Goal: Transaction & Acquisition: Purchase product/service

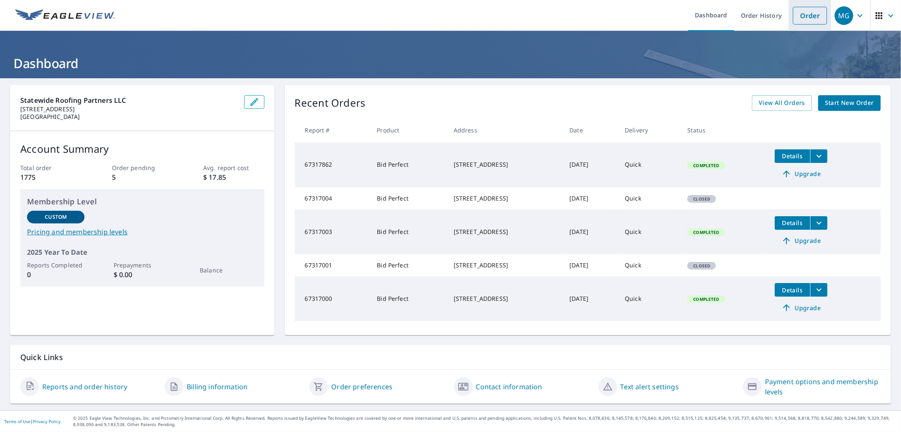
click at [796, 11] on link "Order" at bounding box center [810, 16] width 34 height 18
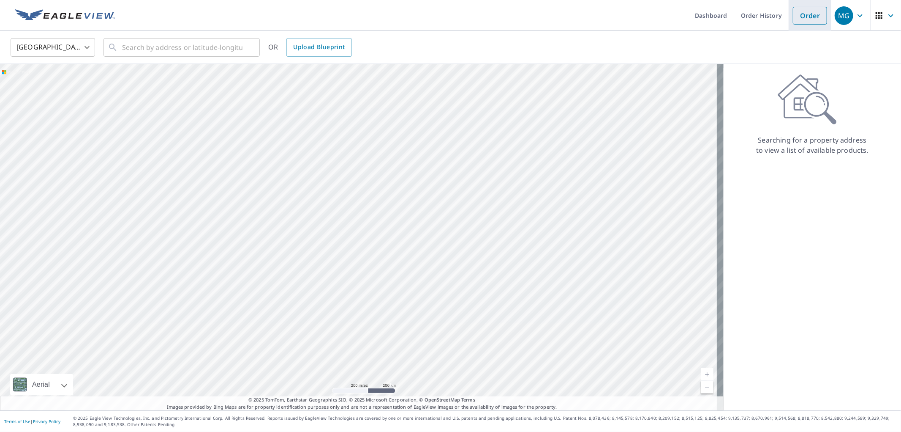
click at [800, 11] on link "Order" at bounding box center [810, 16] width 34 height 18
click at [204, 54] on input "text" at bounding box center [182, 48] width 120 height 24
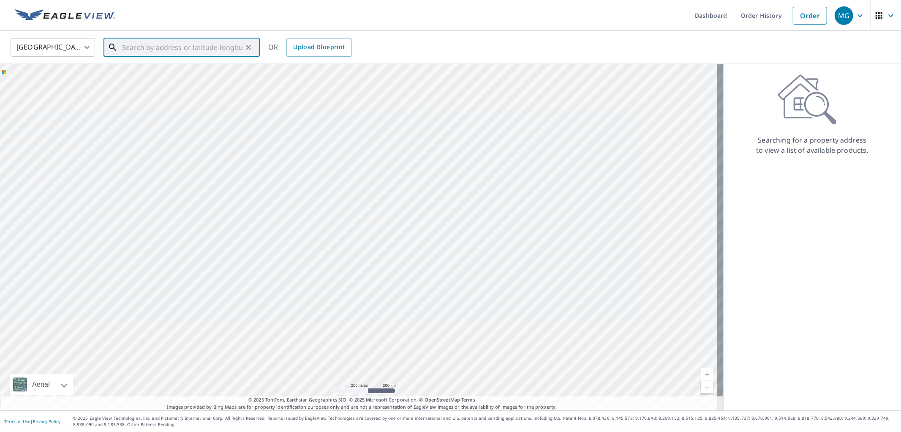
paste input "[STREET_ADDRESS]"
click at [171, 73] on span "[STREET_ADDRESS]" at bounding box center [186, 72] width 133 height 10
type input "[STREET_ADDRESS]"
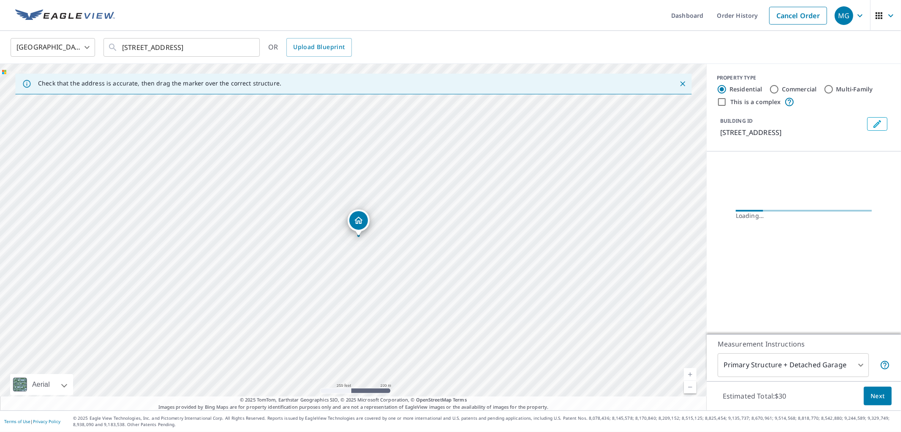
click at [882, 399] on button "Next" at bounding box center [878, 395] width 28 height 19
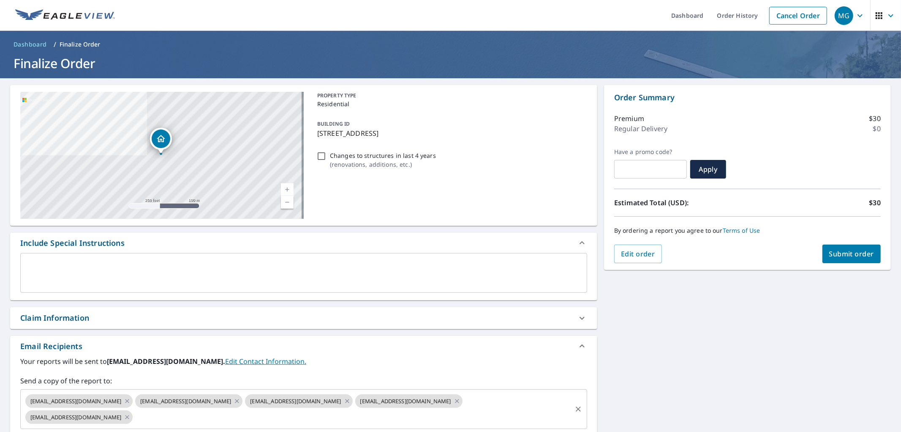
click at [264, 419] on input "text" at bounding box center [352, 417] width 437 height 16
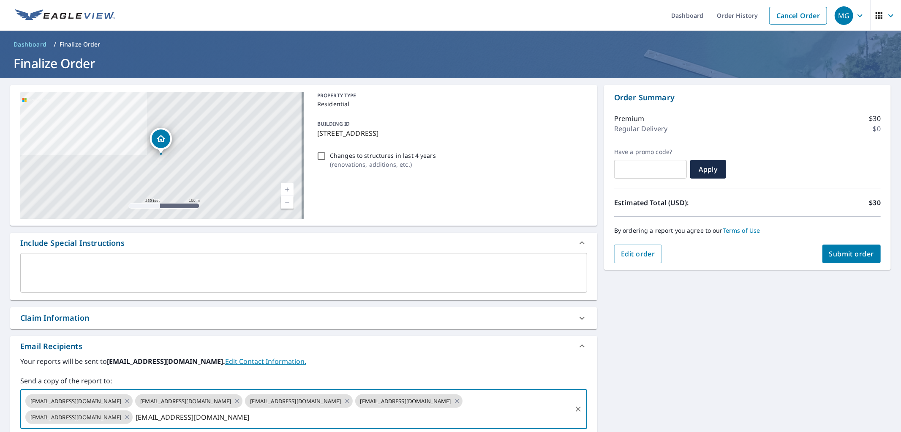
type input "[EMAIL_ADDRESS][DOMAIN_NAME]"
click at [823, 250] on button "Submit order" at bounding box center [852, 253] width 59 height 19
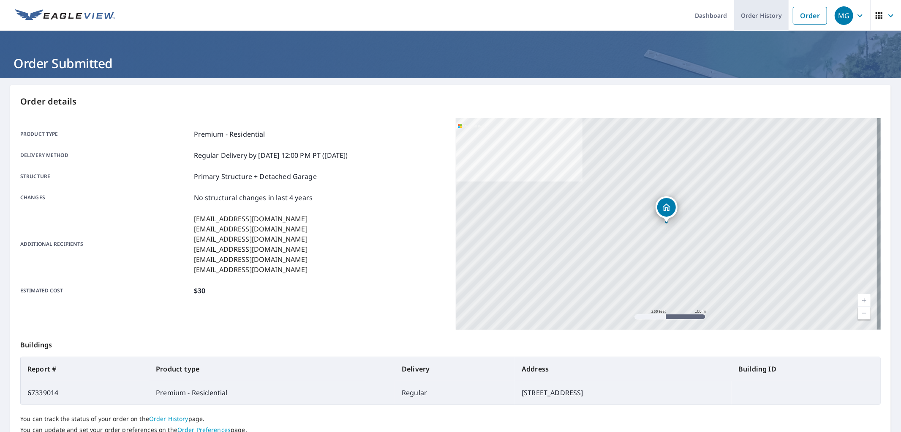
drag, startPoint x: 802, startPoint y: 22, endPoint x: 772, endPoint y: 28, distance: 30.8
click at [802, 22] on link "Order" at bounding box center [810, 16] width 34 height 18
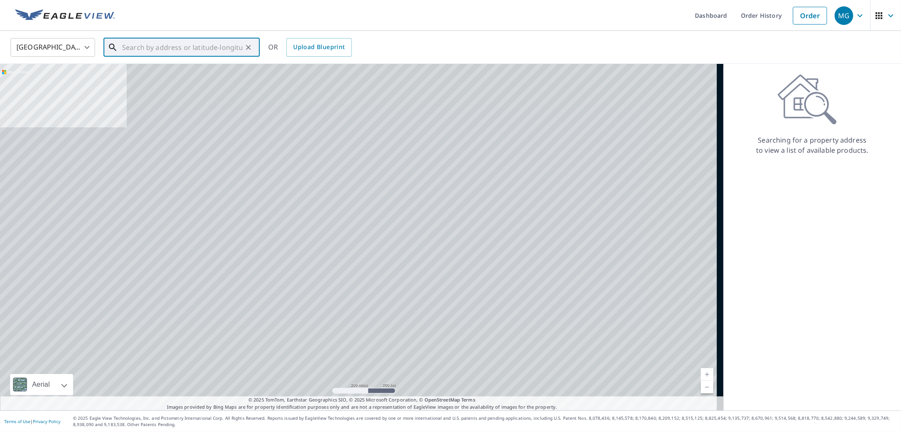
click at [195, 46] on input "text" at bounding box center [182, 48] width 120 height 24
paste input "[STREET_ADDRESS]"
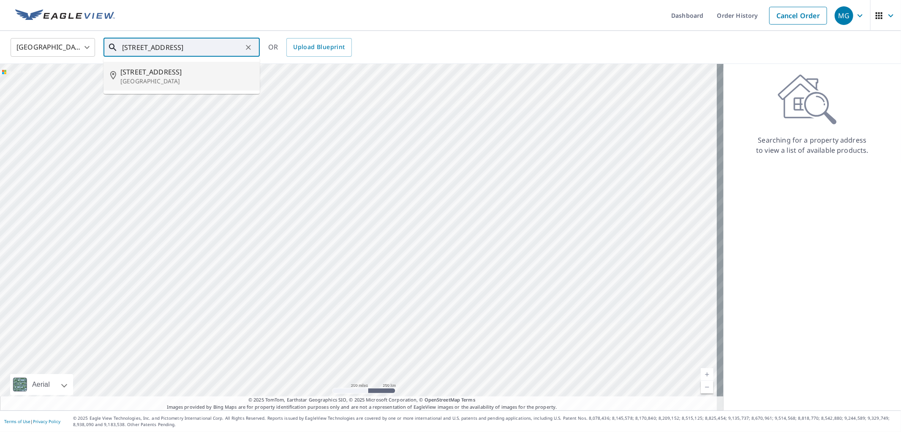
click at [174, 79] on p "[GEOGRAPHIC_DATA]" at bounding box center [186, 81] width 133 height 8
type input "[STREET_ADDRESS]"
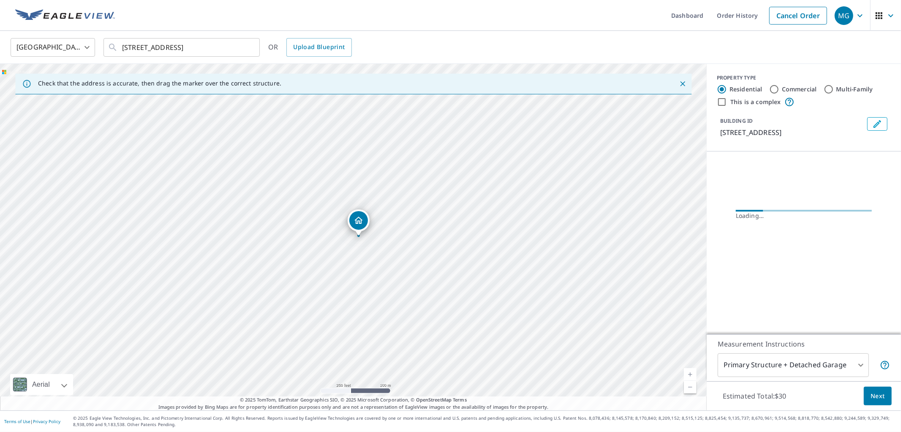
click at [882, 403] on button "Next" at bounding box center [878, 395] width 28 height 19
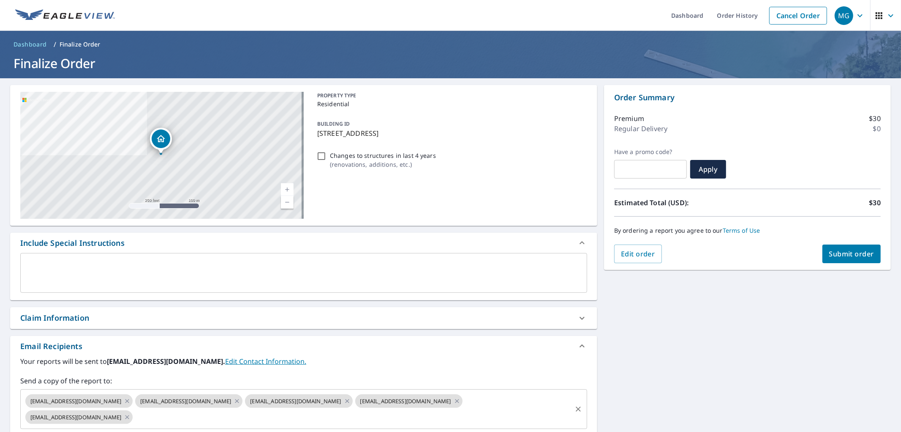
click at [358, 420] on input "text" at bounding box center [352, 417] width 437 height 16
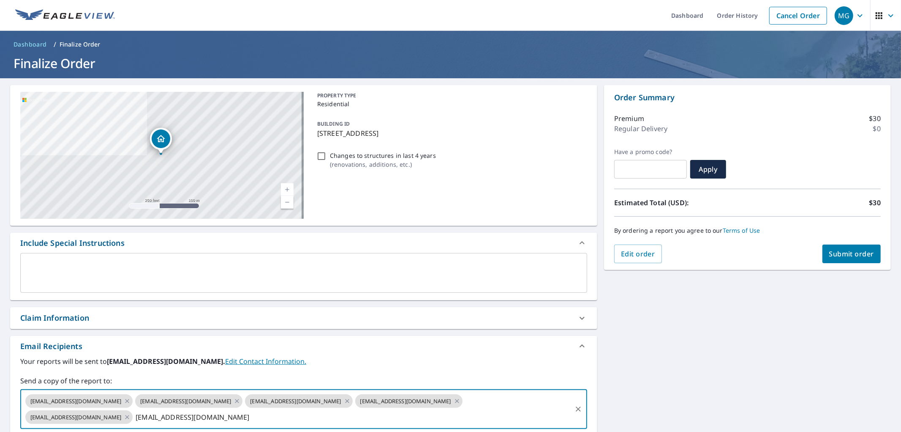
type input "[EMAIL_ADDRESS][DOMAIN_NAME]"
click at [855, 255] on span "Submit order" at bounding box center [852, 253] width 45 height 9
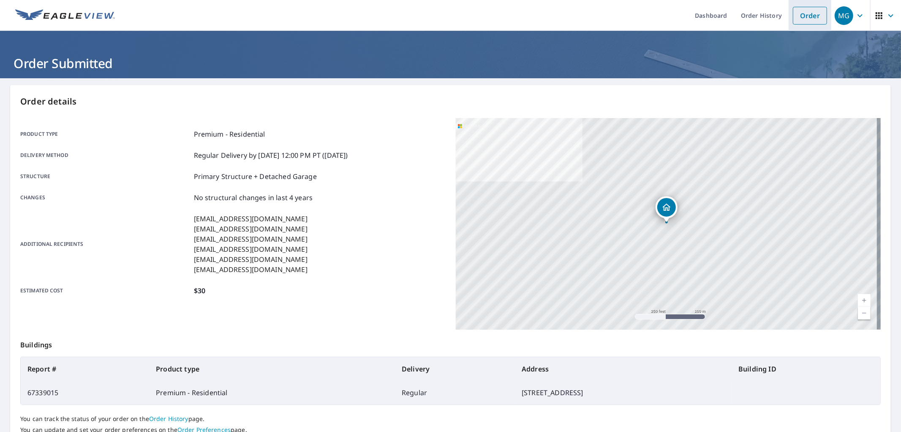
click at [790, 5] on li "Order" at bounding box center [810, 15] width 43 height 31
click at [806, 18] on link "Order" at bounding box center [810, 16] width 34 height 18
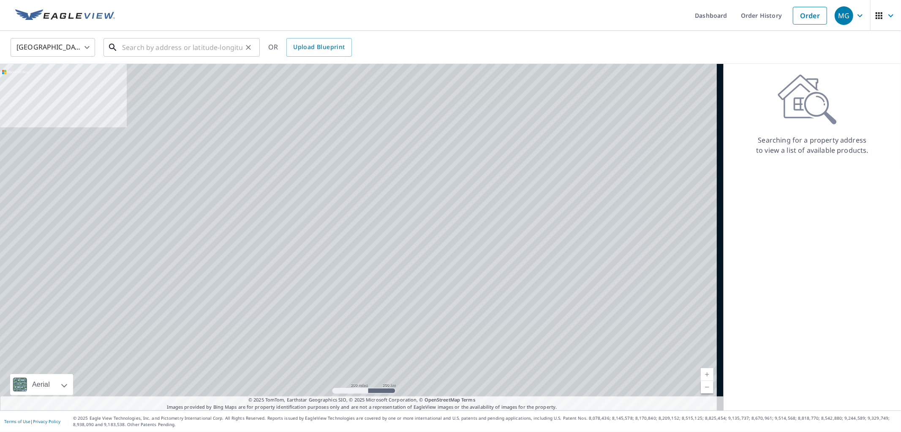
click at [237, 44] on input "text" at bounding box center [182, 48] width 120 height 24
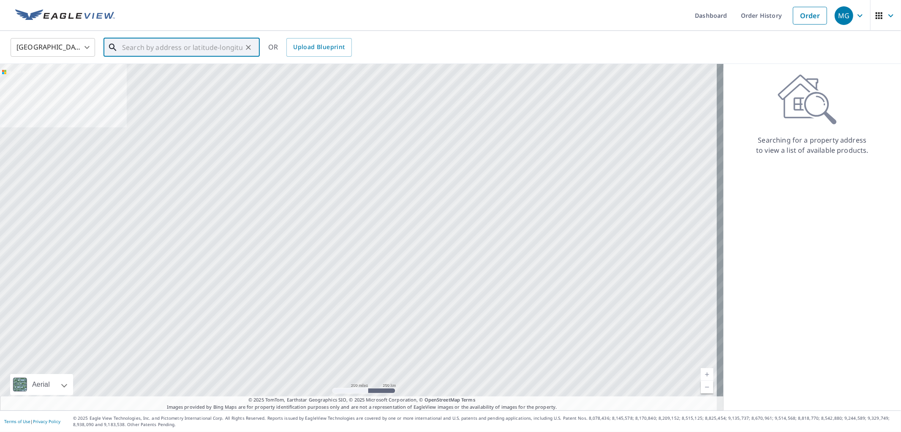
paste input "[STREET_ADDRESS]"
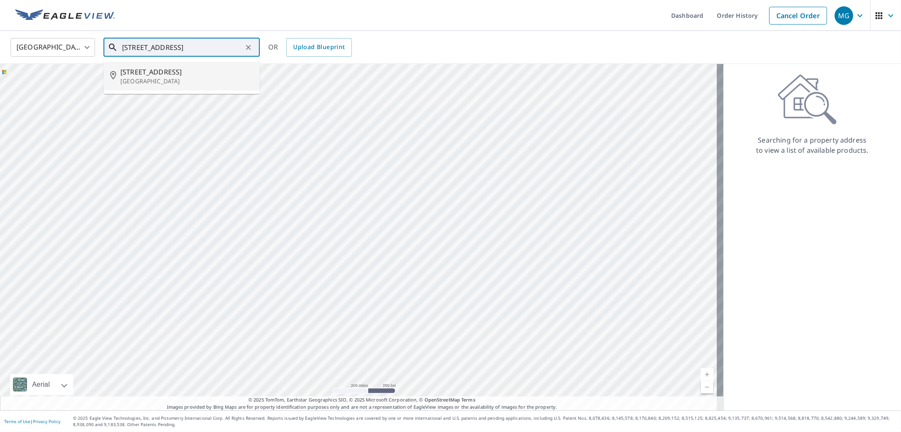
click at [137, 77] on p "[GEOGRAPHIC_DATA]" at bounding box center [186, 81] width 133 height 8
type input "[STREET_ADDRESS]"
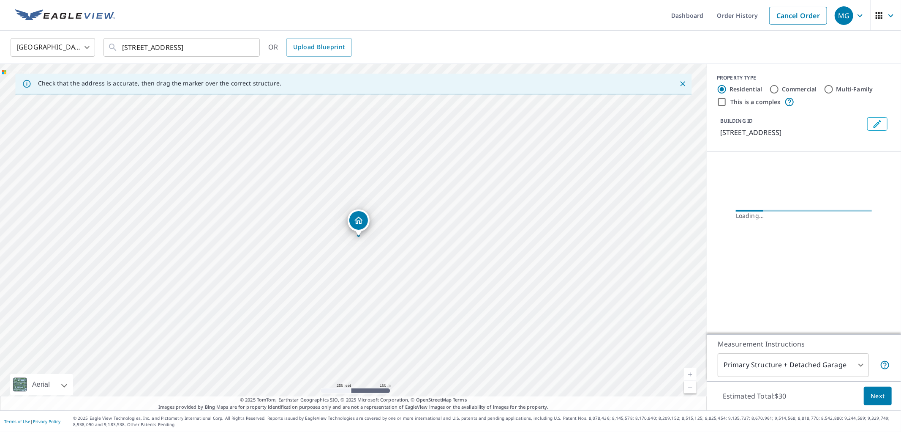
scroll to position [0, 0]
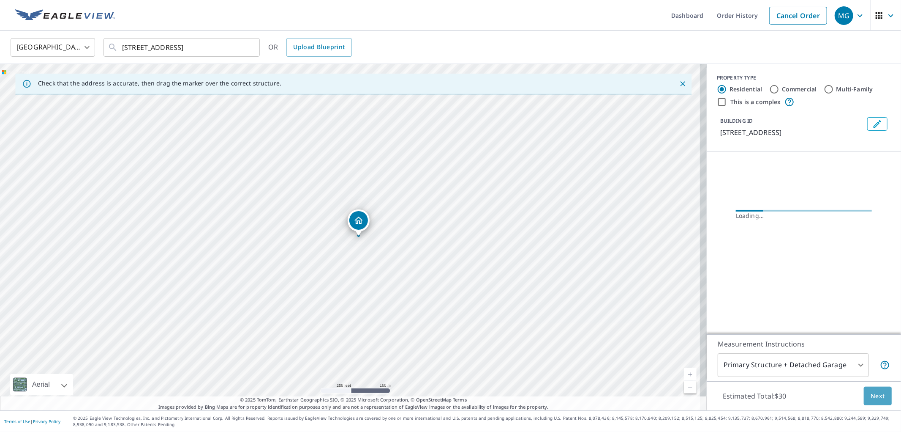
click at [864, 401] on button "Next" at bounding box center [878, 395] width 28 height 19
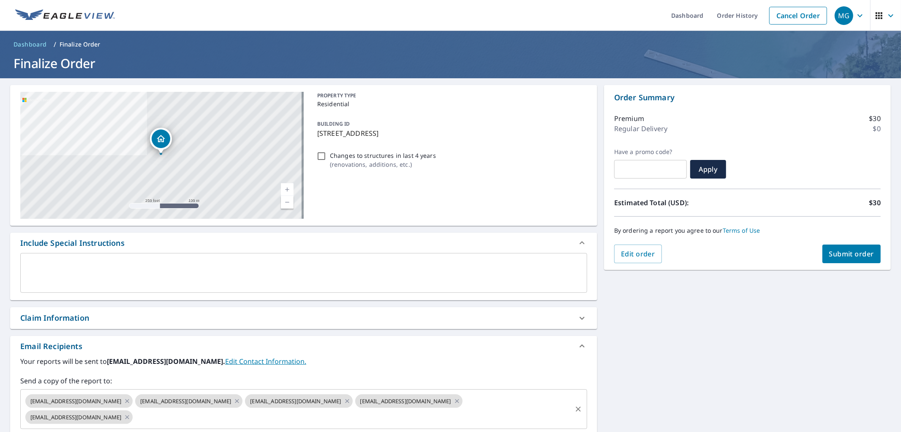
drag, startPoint x: 268, startPoint y: 412, endPoint x: 268, endPoint y: 408, distance: 4.7
click at [268, 412] on input "text" at bounding box center [352, 417] width 437 height 16
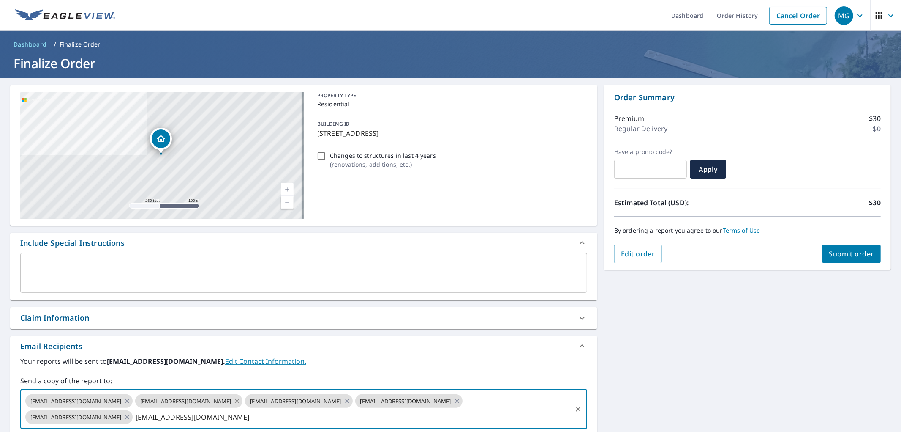
type input "[EMAIL_ADDRESS][DOMAIN_NAME]"
click at [823, 258] on button "Submit order" at bounding box center [852, 253] width 59 height 19
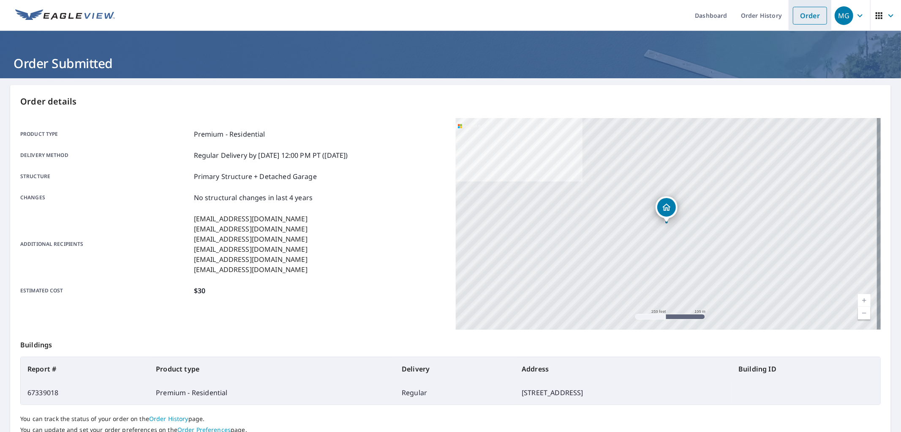
click at [803, 16] on link "Order" at bounding box center [810, 16] width 34 height 18
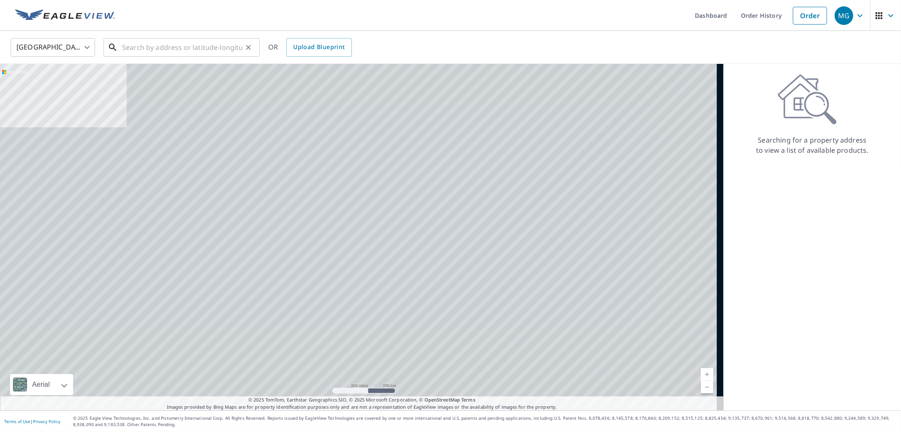
click at [175, 43] on input "text" at bounding box center [182, 48] width 120 height 24
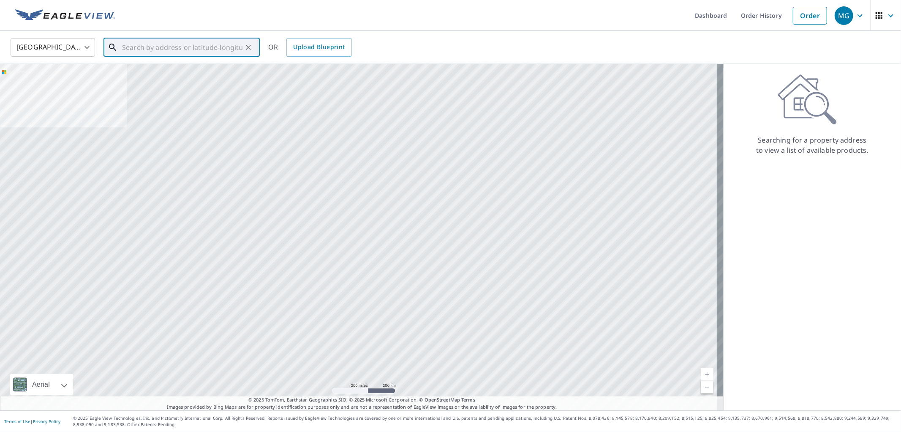
paste input "[STREET_ADDRESS]"
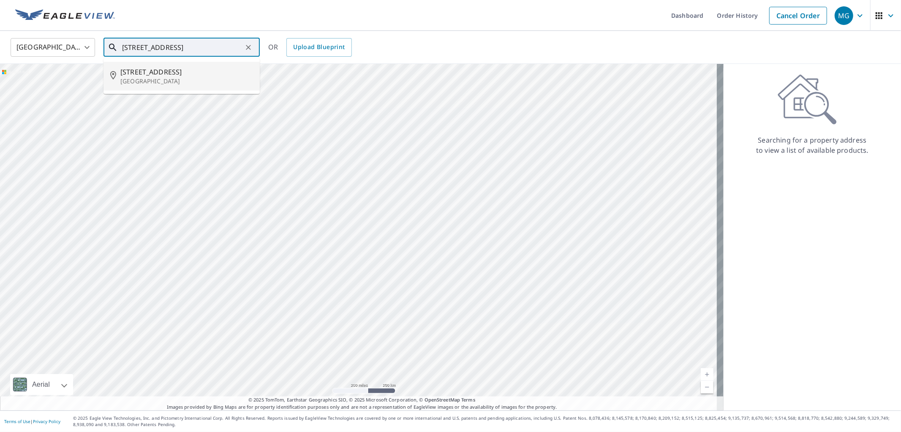
click at [171, 76] on span "[STREET_ADDRESS]" at bounding box center [186, 72] width 133 height 10
type input "[STREET_ADDRESS]"
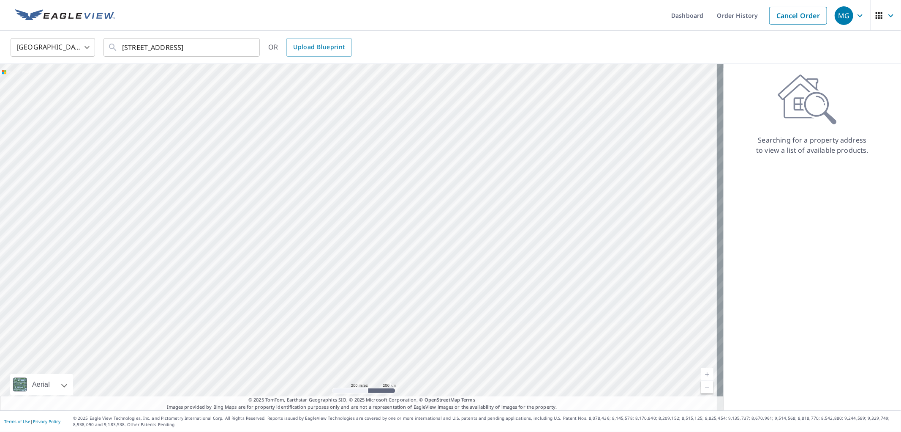
scroll to position [0, 0]
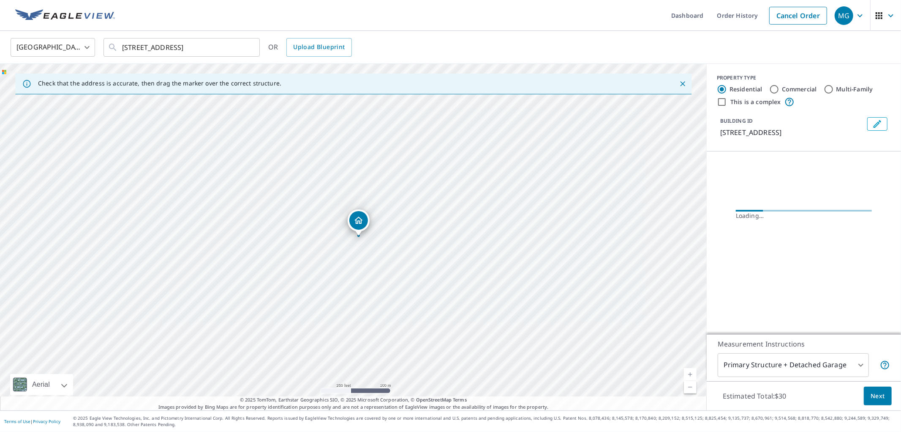
click at [886, 396] on div "Estimated Total: $30 Next" at bounding box center [804, 396] width 194 height 30
click at [871, 396] on span "Next" at bounding box center [878, 396] width 14 height 11
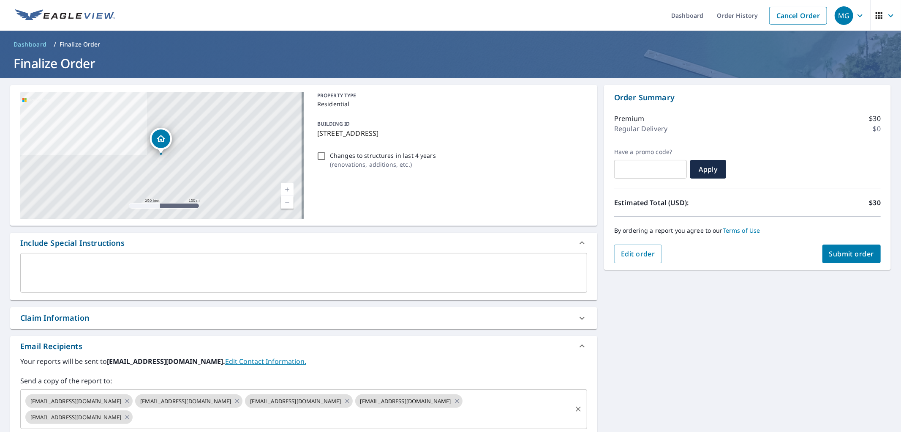
click at [251, 417] on input "text" at bounding box center [352, 417] width 437 height 16
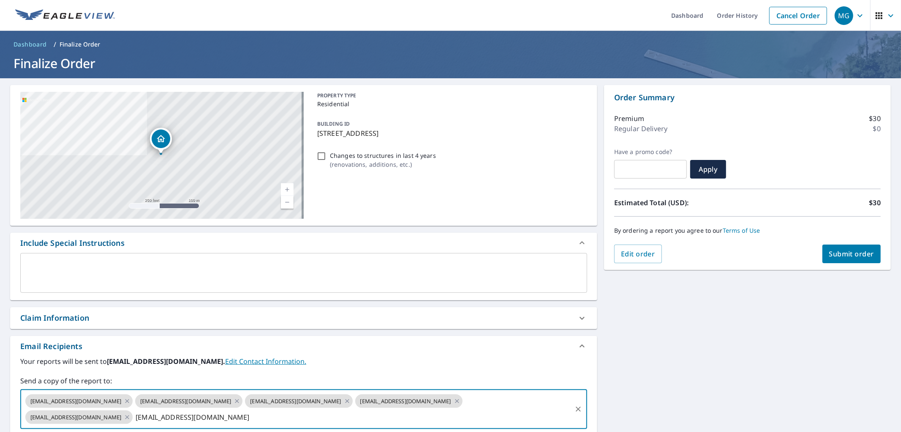
type input "[EMAIL_ADDRESS][DOMAIN_NAME]"
click at [842, 241] on div "By ordering a report you agree to our Terms of Use" at bounding box center [747, 230] width 267 height 28
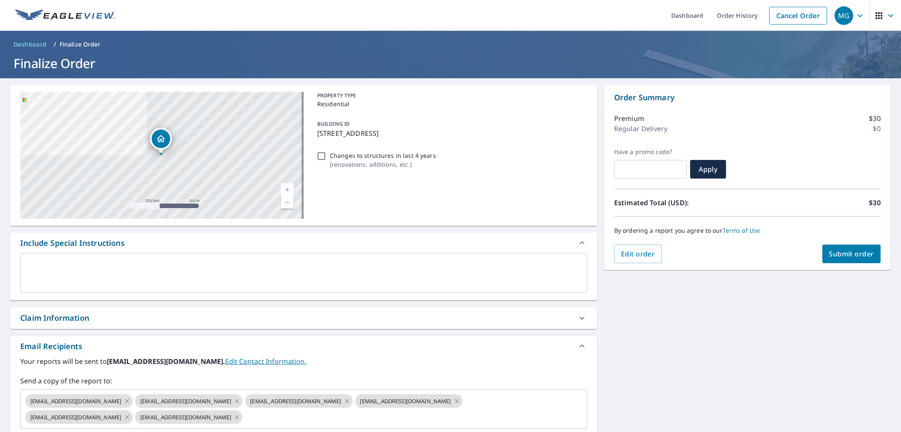
click at [840, 254] on span "Submit order" at bounding box center [852, 253] width 45 height 9
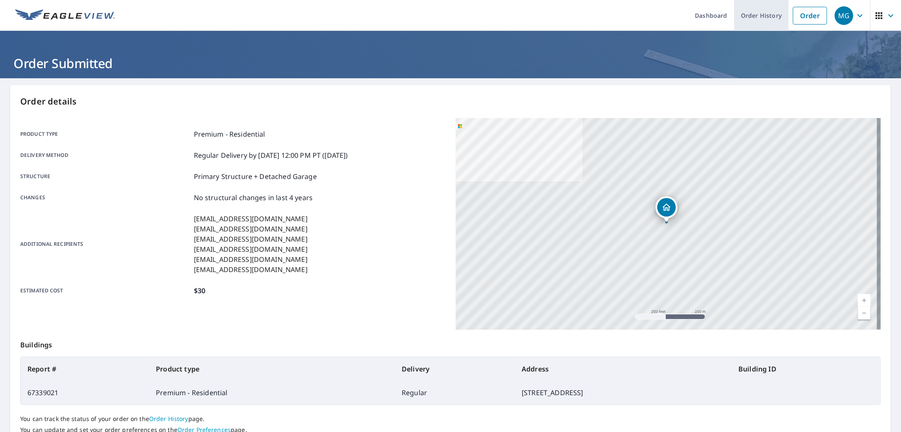
drag, startPoint x: 793, startPoint y: 8, endPoint x: 765, endPoint y: 22, distance: 31.9
click at [793, 8] on link "Order" at bounding box center [810, 16] width 34 height 18
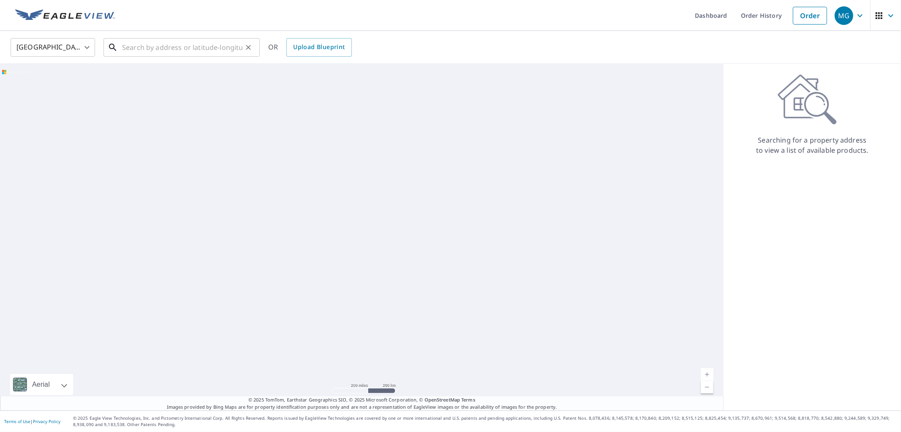
click at [202, 52] on input "text" at bounding box center [182, 48] width 120 height 24
paste input "[STREET_ADDRESS]"
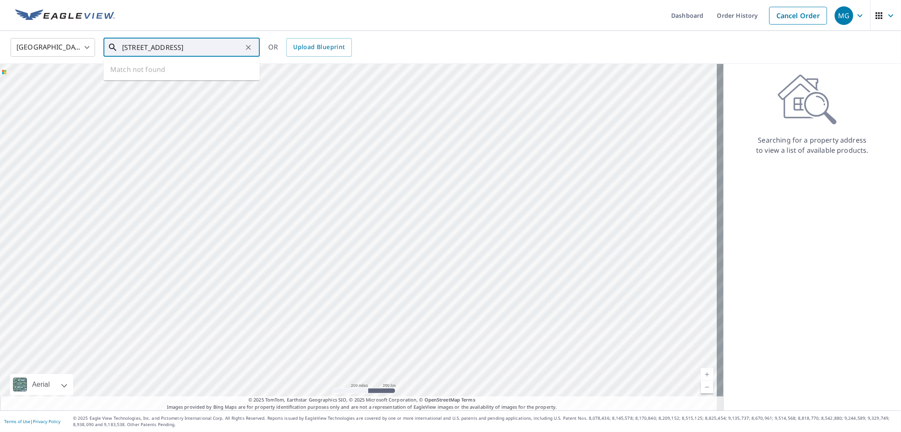
scroll to position [0, 11]
click at [169, 80] on p "Opa Locka, FL 33054" at bounding box center [186, 81] width 133 height 8
type input "[STREET_ADDRESS]"
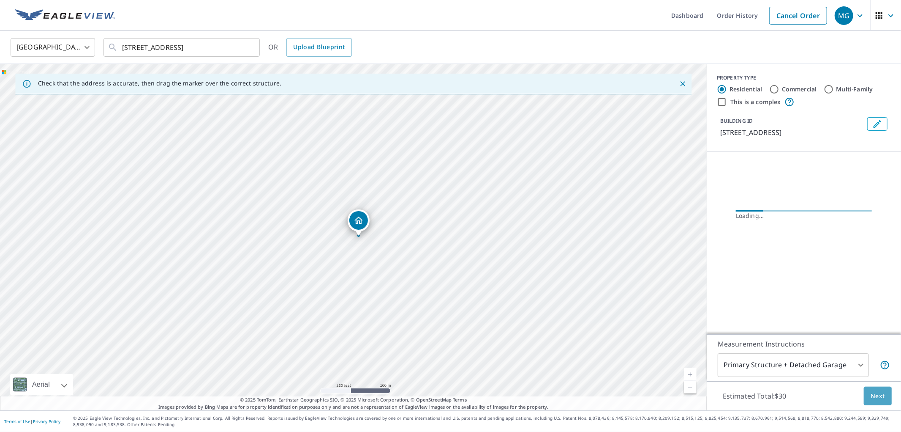
click at [864, 399] on button "Next" at bounding box center [878, 395] width 28 height 19
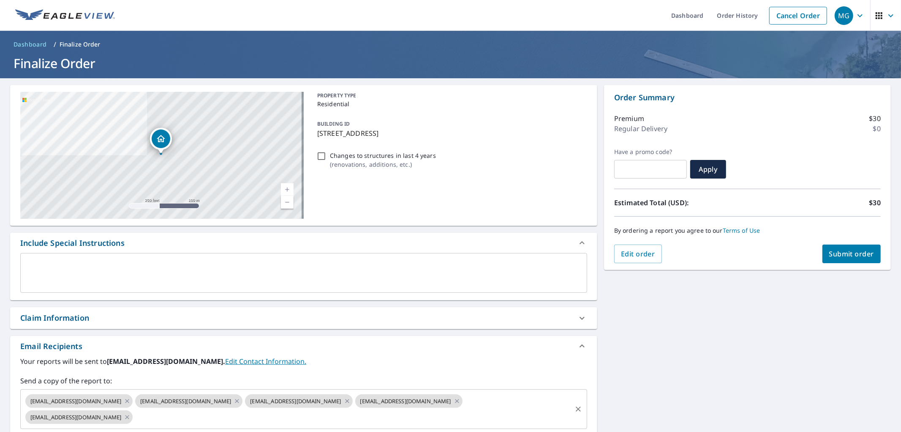
click at [232, 422] on input "text" at bounding box center [352, 417] width 437 height 16
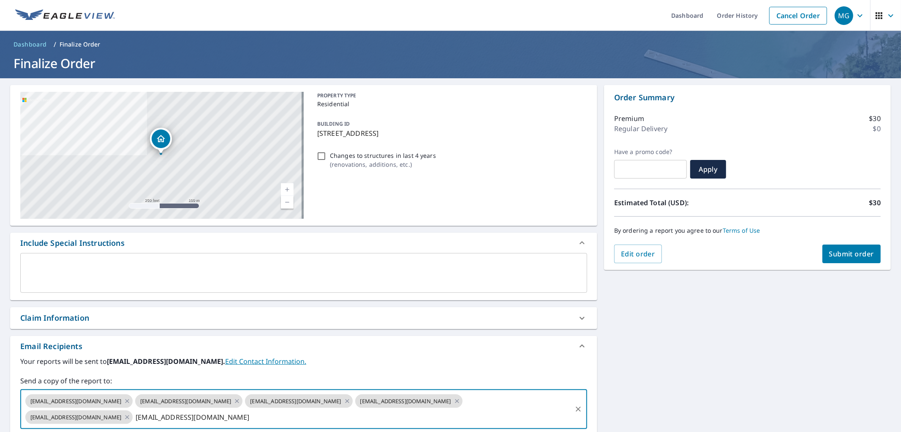
type input "[EMAIL_ADDRESS][DOMAIN_NAME]"
click at [851, 253] on span "Submit order" at bounding box center [852, 253] width 45 height 9
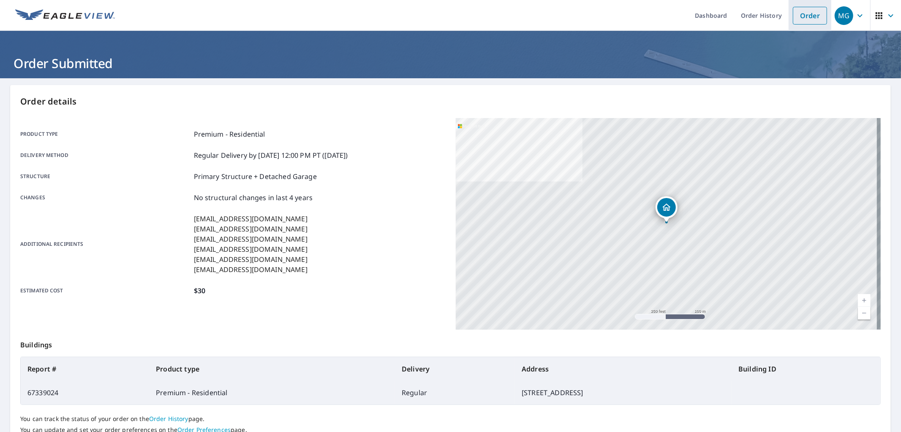
click at [793, 20] on link "Order" at bounding box center [810, 16] width 34 height 18
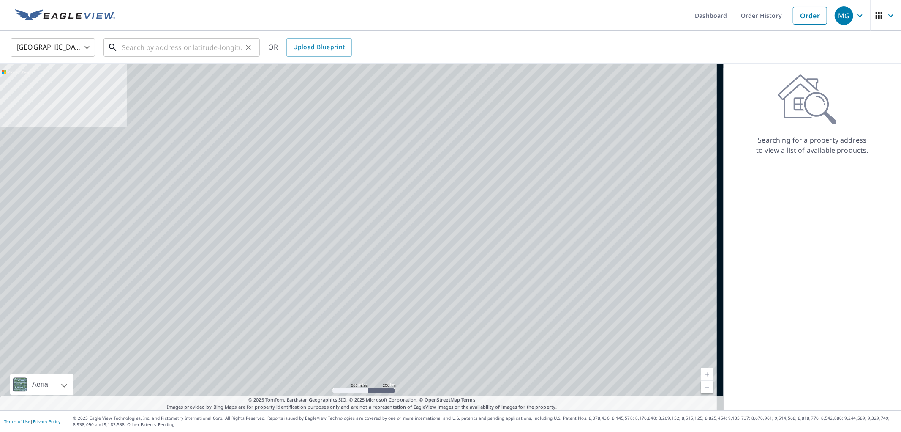
click at [231, 52] on input "text" at bounding box center [182, 48] width 120 height 24
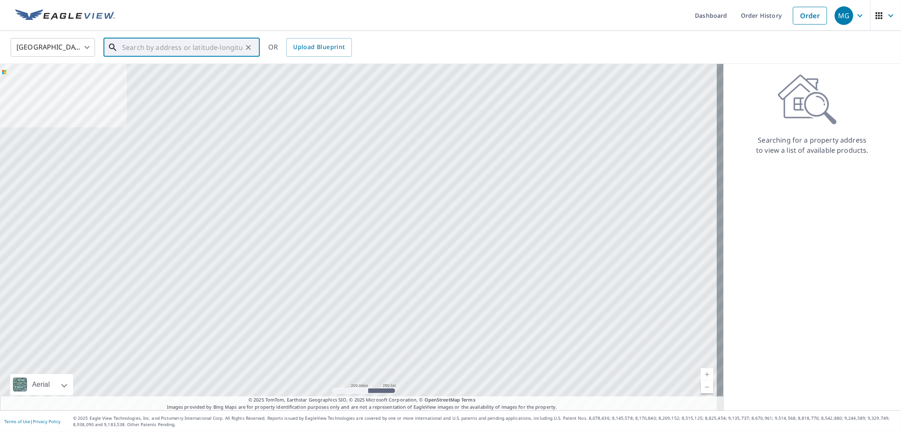
paste input "[STREET_ADDRESS]"
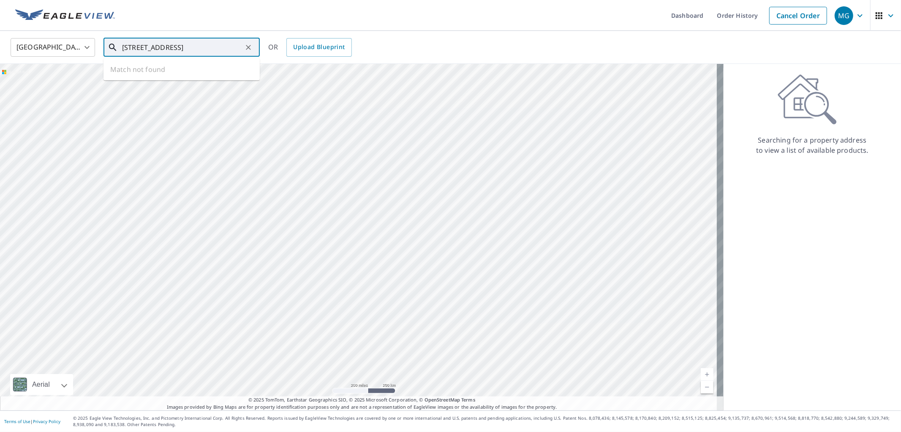
click at [174, 73] on ul "Match not found" at bounding box center [182, 69] width 156 height 22
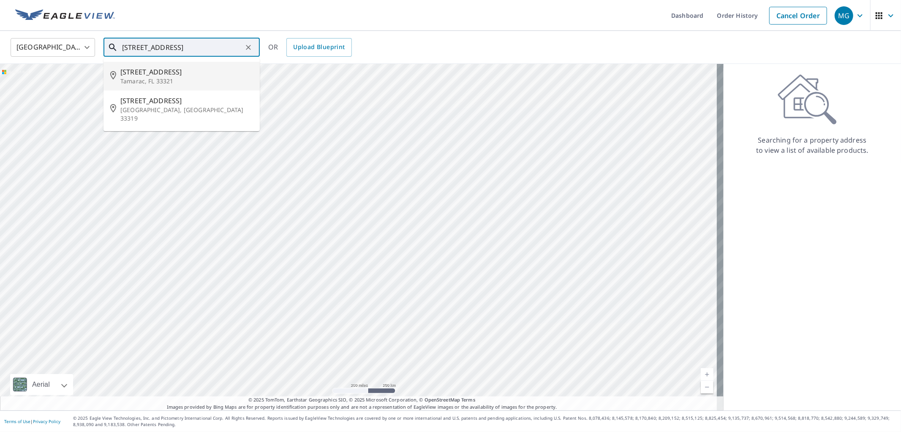
click at [188, 79] on p "Tamarac, FL 33321" at bounding box center [186, 81] width 133 height 8
type input "[STREET_ADDRESS]"
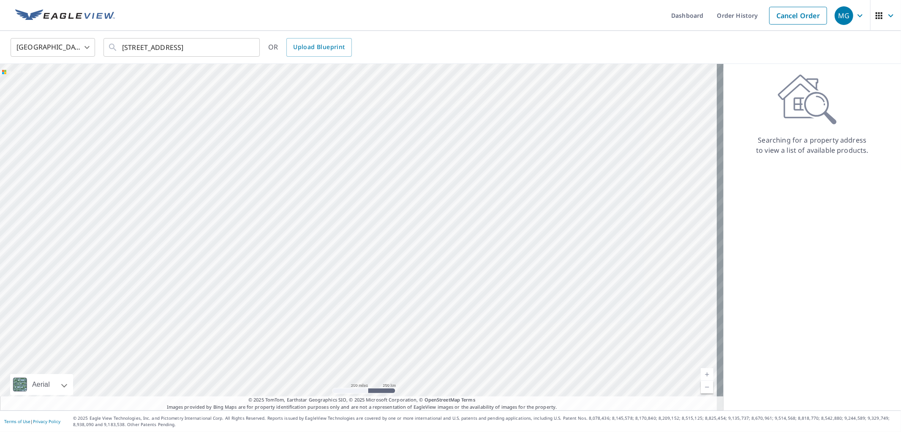
scroll to position [0, 0]
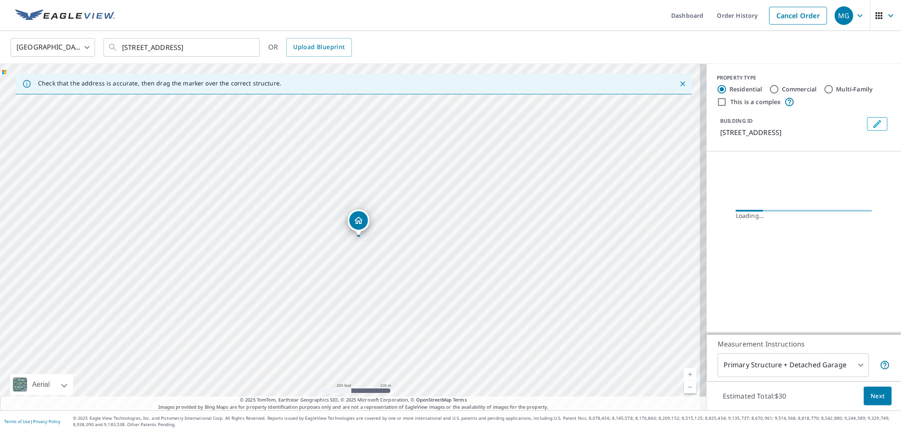
click at [871, 403] on button "Next" at bounding box center [878, 395] width 28 height 19
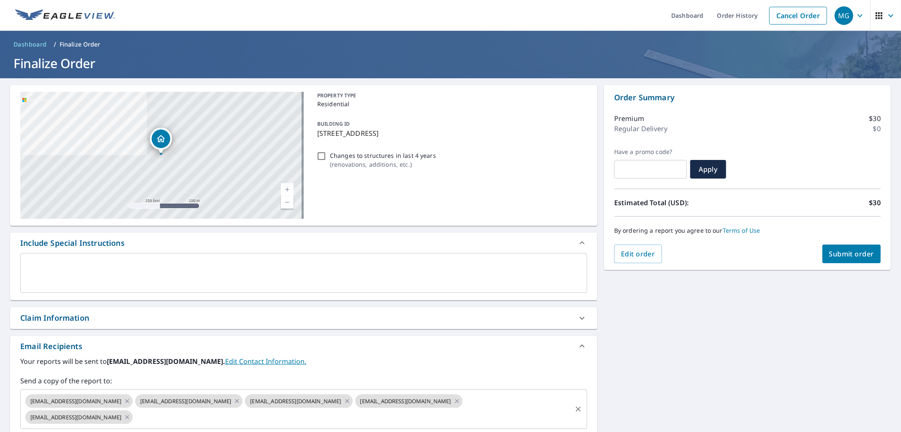
click at [260, 423] on input "text" at bounding box center [352, 417] width 437 height 16
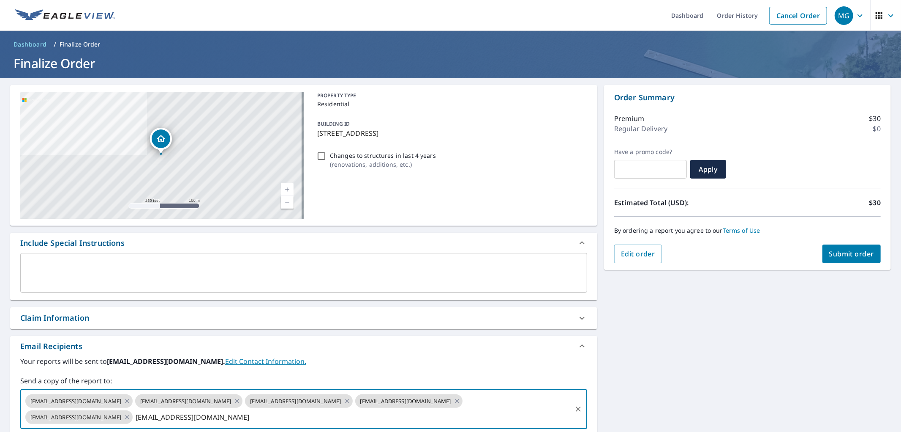
type input "[EMAIL_ADDRESS][DOMAIN_NAME]"
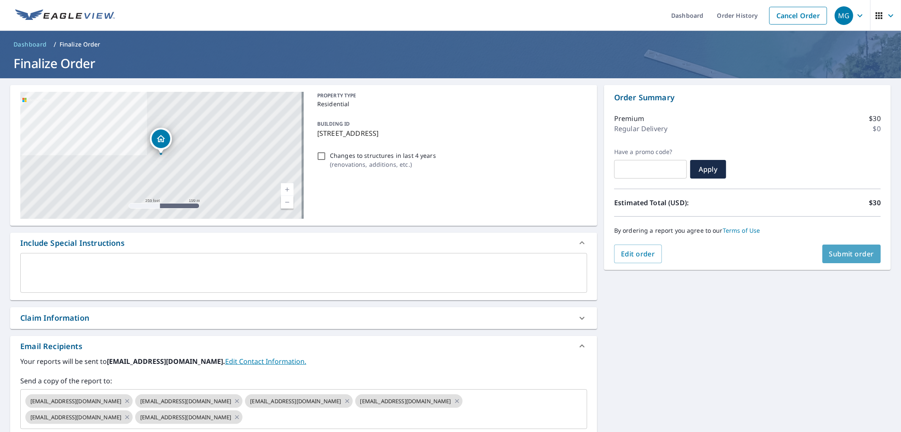
click at [835, 248] on button "Submit order" at bounding box center [852, 253] width 59 height 19
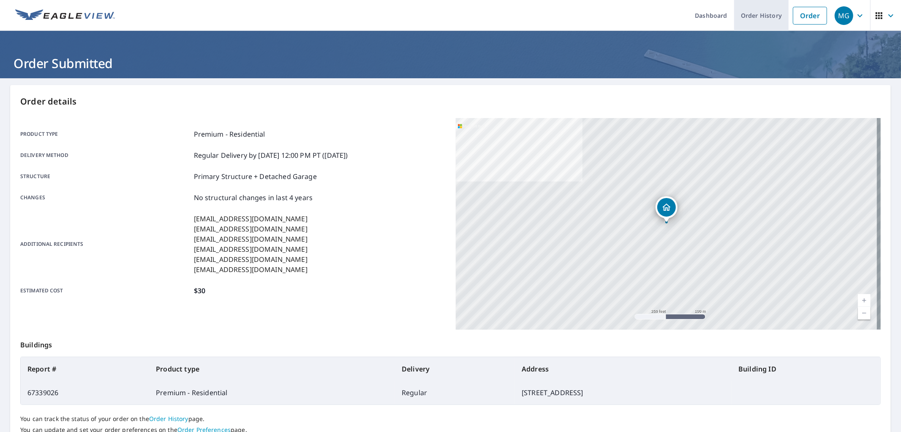
drag, startPoint x: 801, startPoint y: 14, endPoint x: 771, endPoint y: 23, distance: 31.5
click at [802, 13] on link "Order" at bounding box center [810, 16] width 34 height 18
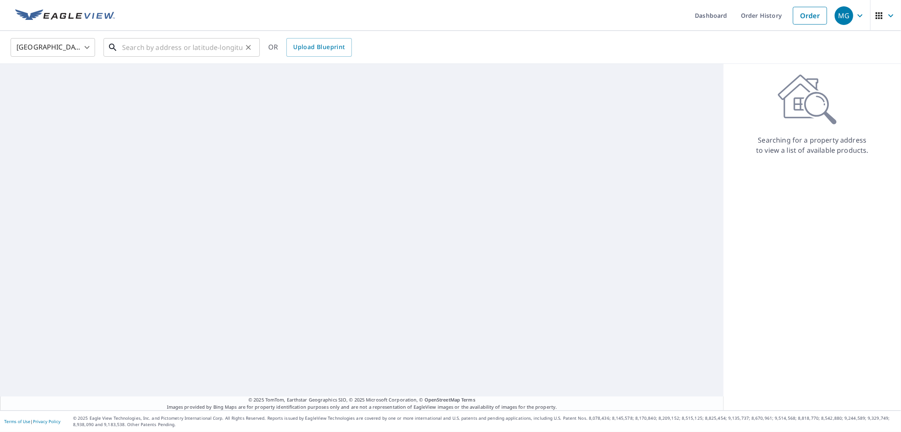
click at [174, 40] on input "text" at bounding box center [182, 48] width 120 height 24
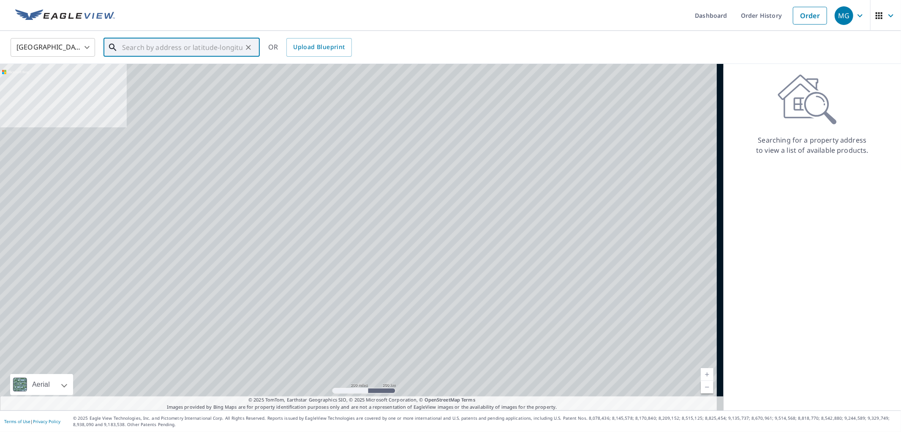
paste input "[STREET_ADDRESS][PERSON_NAME]"
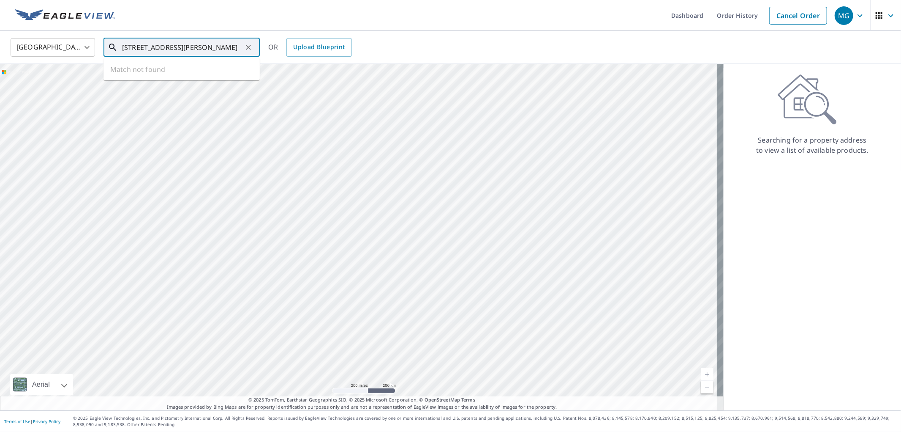
scroll to position [0, 9]
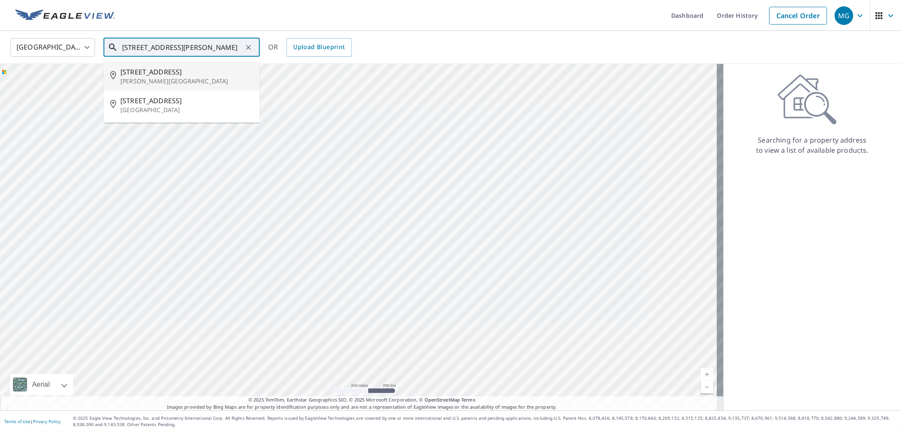
click at [142, 79] on p "[PERSON_NAME][GEOGRAPHIC_DATA]" at bounding box center [186, 81] width 133 height 8
type input "[STREET_ADDRESS][PERSON_NAME]"
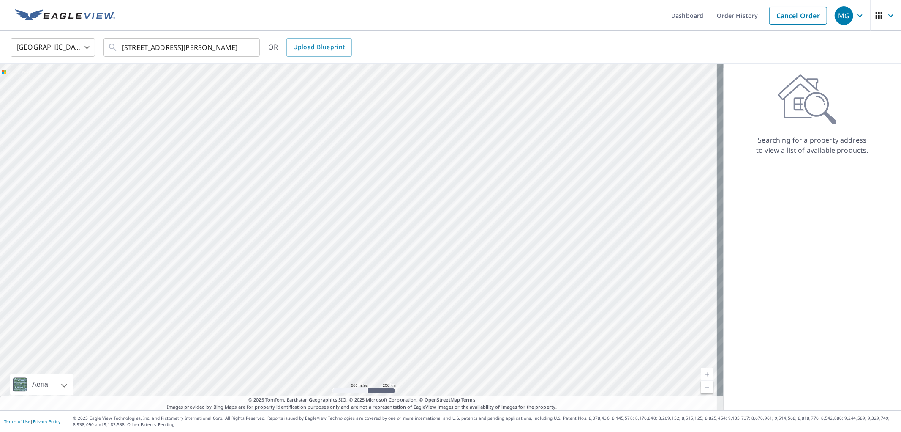
scroll to position [0, 0]
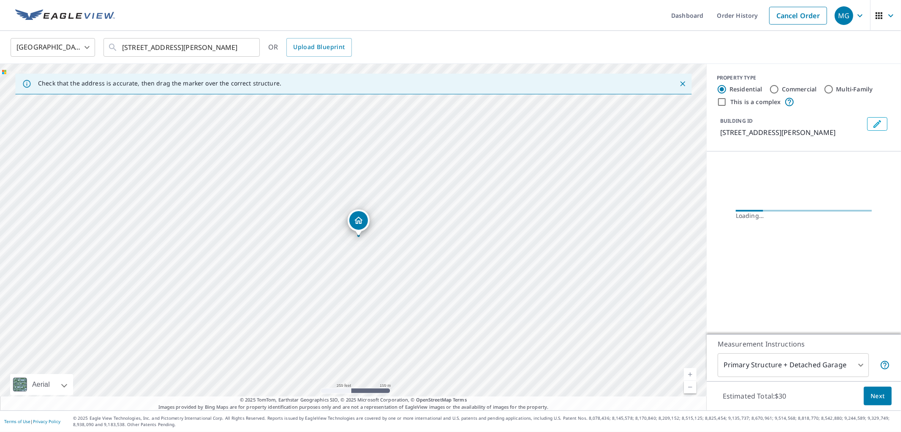
click at [856, 387] on div "Estimated Total: $30 Next" at bounding box center [804, 396] width 194 height 30
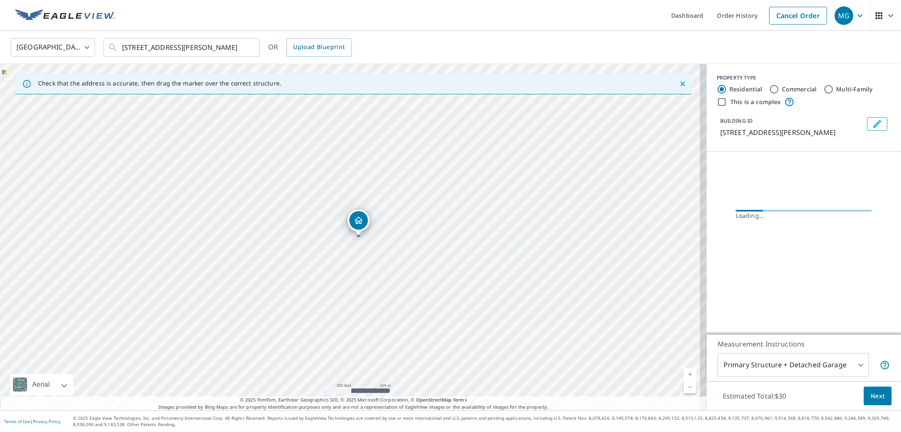
click at [857, 395] on div "Estimated Total: $30 Next" at bounding box center [804, 396] width 194 height 30
click at [871, 399] on span "Next" at bounding box center [878, 396] width 14 height 11
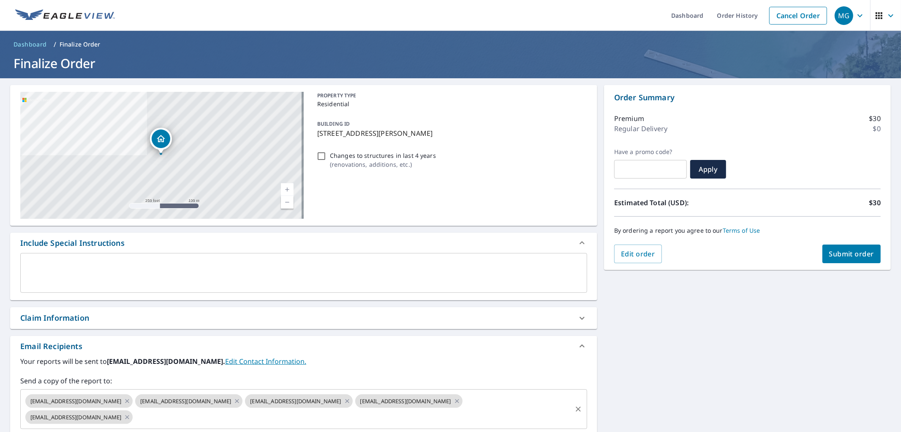
click at [293, 415] on input "text" at bounding box center [352, 417] width 437 height 16
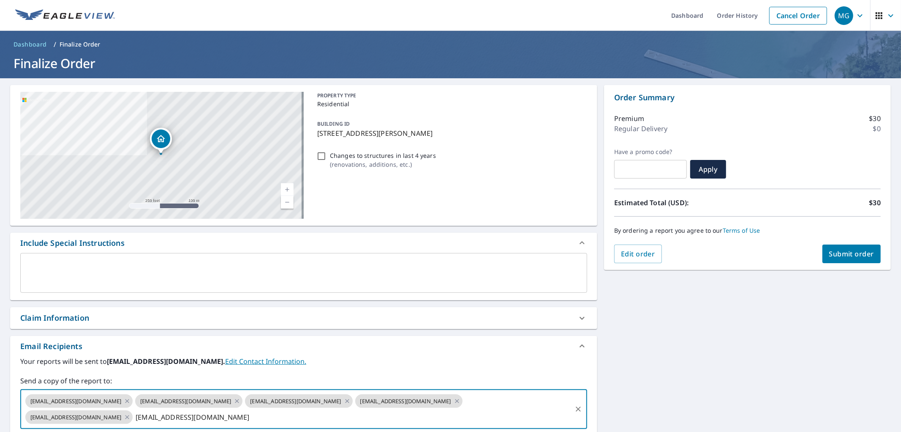
type input "[EMAIL_ADDRESS][DOMAIN_NAME]"
click at [847, 254] on span "Submit order" at bounding box center [852, 253] width 45 height 9
